Goal: Information Seeking & Learning: Learn about a topic

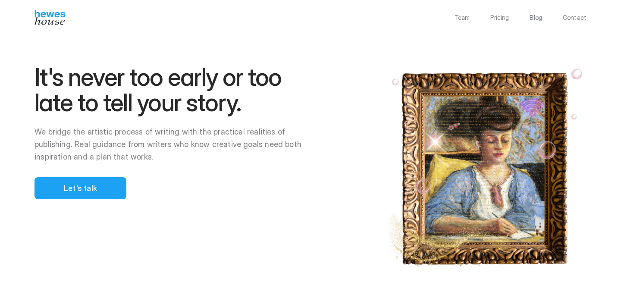
click at [539, 16] on p "Blog" at bounding box center [536, 18] width 13 height 6
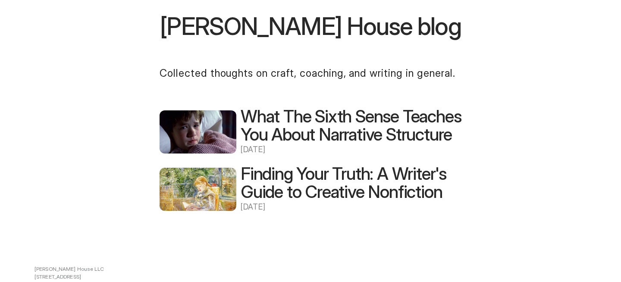
scroll to position [70, 0]
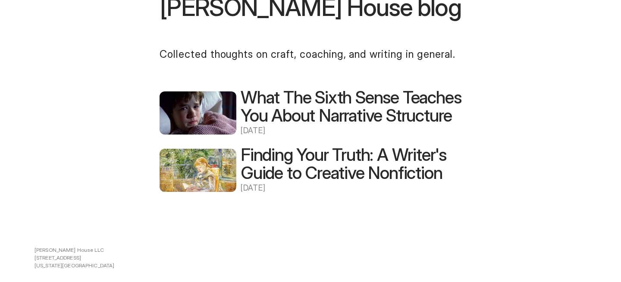
click at [257, 122] on h2 "What The Sixth Sense Teaches You About Narrative Structure" at bounding box center [351, 106] width 221 height 36
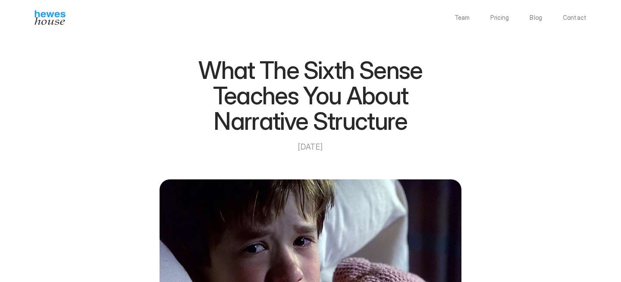
click at [293, 97] on h1 "What The Sixth Sense Teaches You About Narrative Structure" at bounding box center [310, 96] width 259 height 77
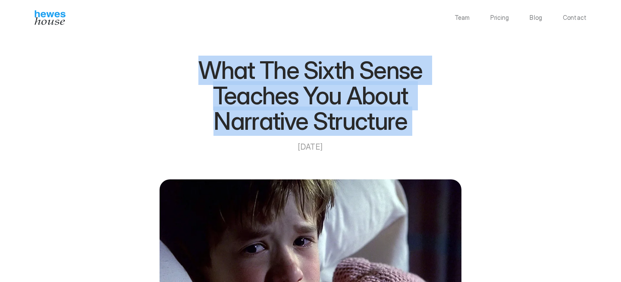
click at [293, 97] on h1 "What The Sixth Sense Teaches You About Narrative Structure" at bounding box center [310, 96] width 259 height 77
copy h1 "What The Sixth Sense Teaches You About Narrative Structure"
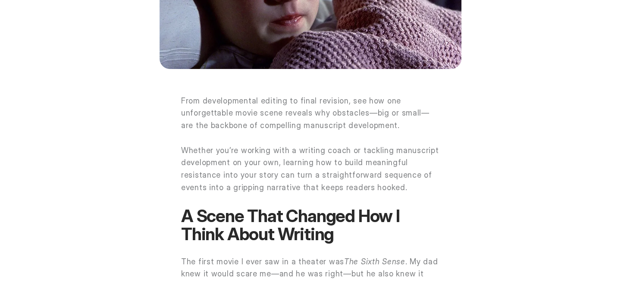
scroll to position [279, 0]
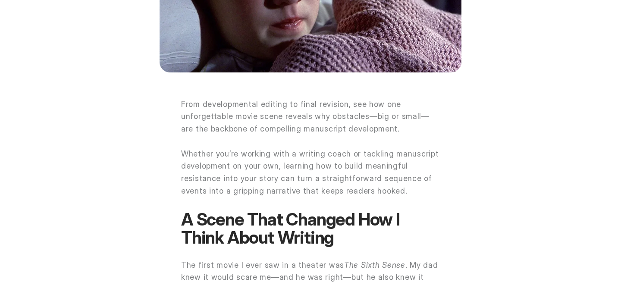
click at [275, 124] on p "From developmental editing to final revision, see how one unforgettable movie s…" at bounding box center [310, 116] width 259 height 37
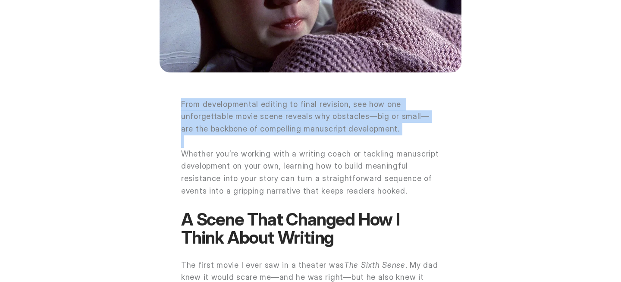
copy p "From developmental editing to final revision, see how one unforgettable movie s…"
